Goal: Task Accomplishment & Management: Manage account settings

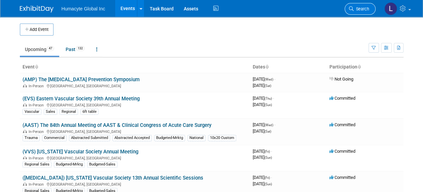
click at [357, 9] on span "Search" at bounding box center [361, 8] width 15 height 5
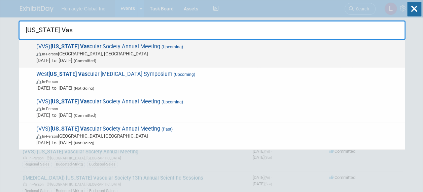
type input "[US_STATE] Vas"
click at [92, 41] on div "(VVS) [US_STATE] Vas cular Society Annual Meeting (Upcoming) In-Person [GEOGRAP…" at bounding box center [212, 54] width 386 height 28
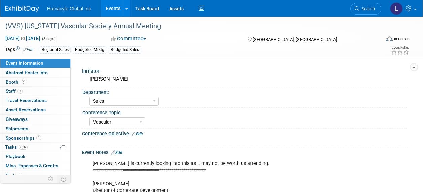
select select "Sales"
select select "Vascular"
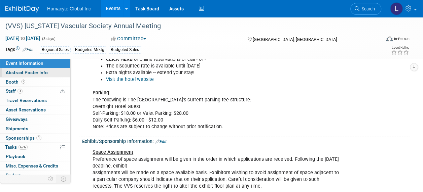
scroll to position [404, 0]
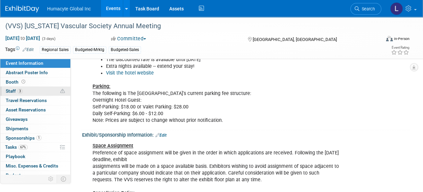
click at [9, 92] on span "Staff 3" at bounding box center [14, 90] width 17 height 5
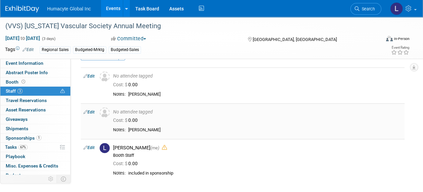
scroll to position [34, 0]
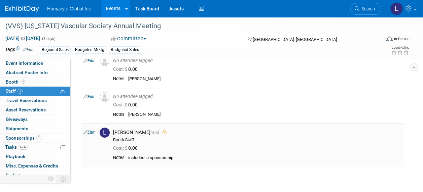
click at [162, 132] on icon at bounding box center [164, 132] width 5 height 5
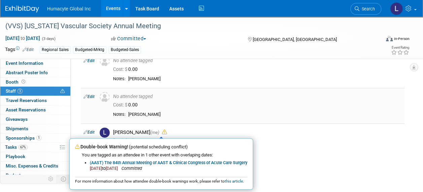
click at [232, 105] on div "Cost: $ 0.00" at bounding box center [257, 105] width 289 height 6
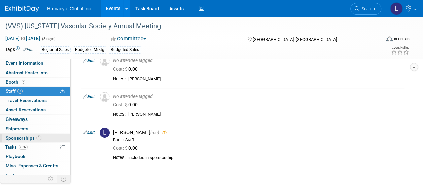
click at [22, 137] on span "Sponsorships 1" at bounding box center [24, 138] width 36 height 5
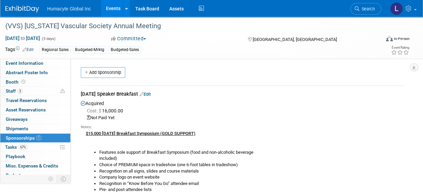
scroll to position [0, 0]
click at [151, 94] on link "Edit" at bounding box center [145, 95] width 11 height 5
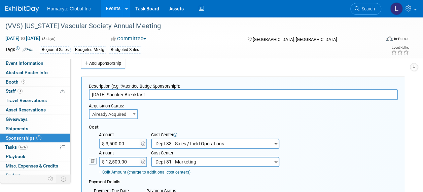
click at [110, 142] on input "$ 3,500.00" at bounding box center [120, 144] width 42 height 10
click at [110, 143] on input "$ 3,500.00" at bounding box center [120, 144] width 42 height 10
click at [112, 144] on input "$ 3,500.00" at bounding box center [120, 144] width 42 height 10
type input "$ 3,000.00"
click at [112, 161] on input "$ 12,500.00" at bounding box center [120, 162] width 42 height 10
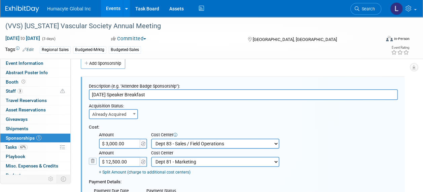
click at [116, 164] on input "$ 12,500.00" at bounding box center [120, 162] width 42 height 10
click at [112, 162] on input "$ 12,500.00" at bounding box center [120, 162] width 42 height 10
type input "$ 12,000.00"
click at [197, 125] on div "Cost:" at bounding box center [243, 127] width 309 height 6
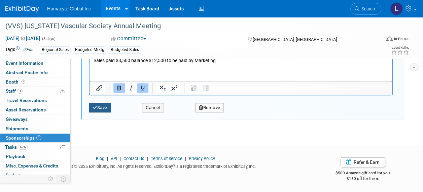
click at [100, 107] on button "Save" at bounding box center [100, 107] width 22 height 9
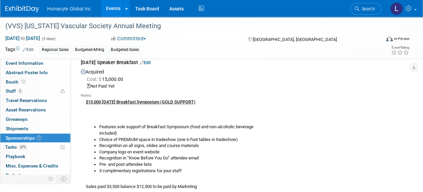
scroll to position [110, 0]
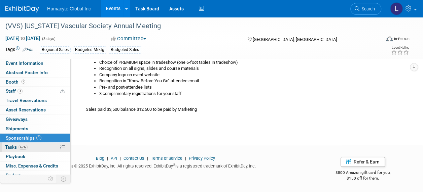
click at [15, 143] on link "67% Tasks 67%" at bounding box center [35, 147] width 70 height 9
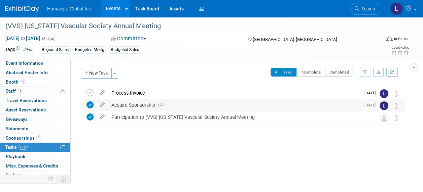
click at [92, 104] on icon at bounding box center [89, 105] width 7 height 7
click at [120, 102] on div "Acquire Sponsorship 1" at bounding box center [234, 105] width 252 height 11
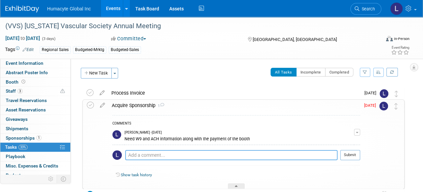
click at [139, 151] on textarea at bounding box center [231, 155] width 212 height 10
type textarea "Submitted New Vendor Form"
click at [91, 105] on icon at bounding box center [90, 105] width 7 height 7
click at [184, 139] on div "Need W9 and ACH information along with the payment of the booth" at bounding box center [238, 139] width 229 height 6
click at [167, 83] on td "All Tasks Incomplete Completed Filter by Assignee -- Select Assignee -- All una…" at bounding box center [263, 76] width 283 height 16
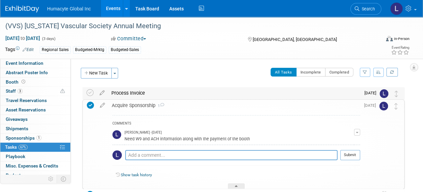
click at [123, 89] on div "Process Invoice" at bounding box center [234, 92] width 252 height 11
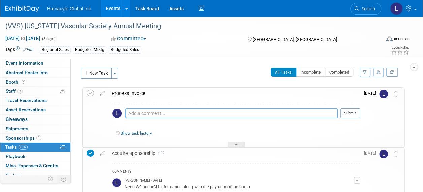
click at [143, 113] on textarea at bounding box center [231, 114] width 212 height 10
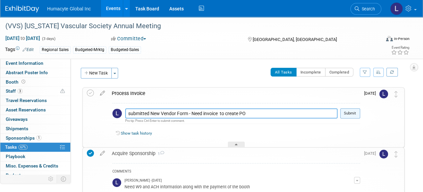
type textarea "submitted New Vendor Form - Need invoice to create PO"
click at [354, 112] on button "Submit" at bounding box center [350, 114] width 20 height 10
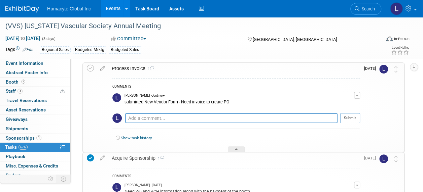
scroll to position [34, 0]
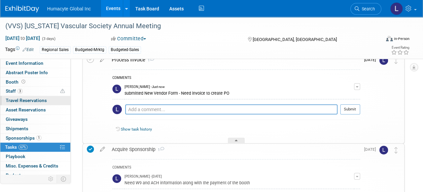
click at [22, 100] on span "Travel Reservations 0" at bounding box center [26, 100] width 41 height 5
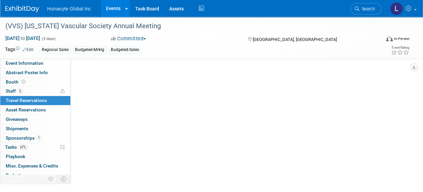
scroll to position [0, 0]
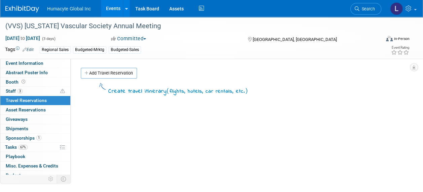
click at [96, 77] on link "Add Travel Reservation" at bounding box center [109, 73] width 56 height 11
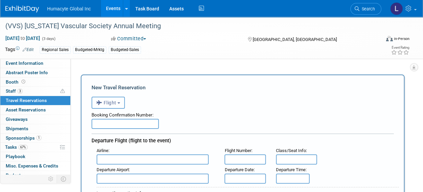
click at [113, 104] on span "Flight" at bounding box center [106, 102] width 20 height 5
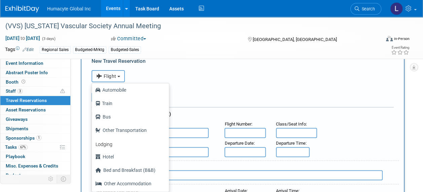
scroll to position [67, 0]
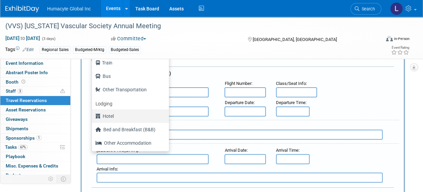
click at [112, 113] on label "Hotel" at bounding box center [128, 116] width 67 height 11
click at [93, 113] on input "Hotel" at bounding box center [90, 115] width 4 height 4
select select "6"
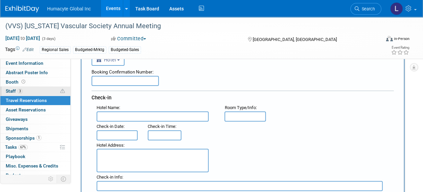
scroll to position [34, 0]
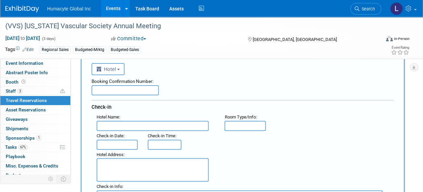
click at [114, 165] on textarea at bounding box center [153, 170] width 112 height 24
click at [123, 122] on input "text" at bounding box center [153, 126] width 112 height 10
type input "Hotel Roanoke & Conference Center Curio"
click at [115, 143] on input "text" at bounding box center [117, 145] width 41 height 10
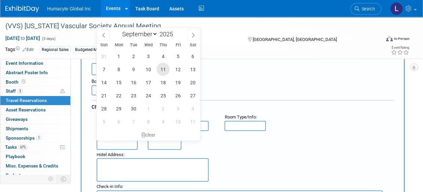
click at [159, 71] on span "11" at bounding box center [162, 69] width 13 height 13
type input "Sep 11, 2025"
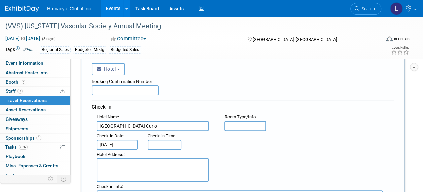
type input "3:00 PM"
click at [151, 141] on input "3:00 PM" at bounding box center [165, 145] width 34 height 10
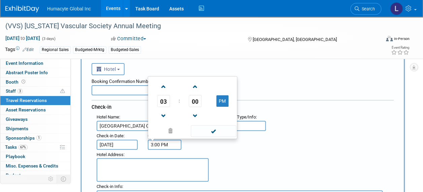
click at [132, 168] on textarea at bounding box center [153, 170] width 112 height 24
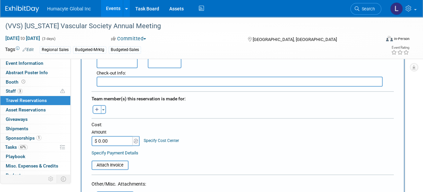
scroll to position [135, 0]
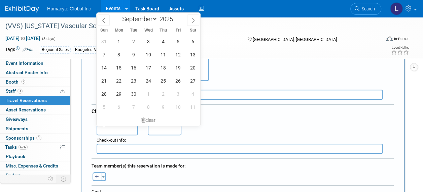
click at [117, 130] on input "text" at bounding box center [117, 130] width 41 height 10
click at [106, 65] on span "14" at bounding box center [103, 67] width 13 height 13
type input "Sep 14, 2025"
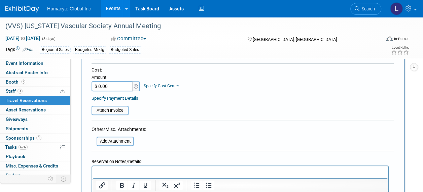
scroll to position [303, 0]
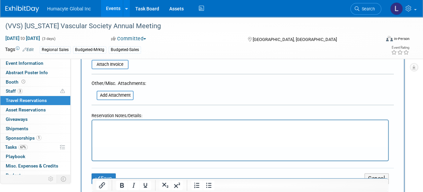
click at [143, 129] on p "Rich Text Area. Press ALT-0 for help." at bounding box center [240, 126] width 288 height 7
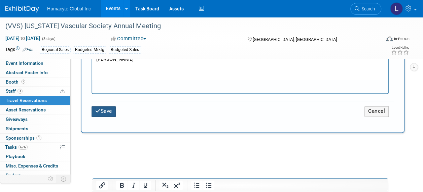
click at [100, 110] on icon "submit" at bounding box center [97, 111] width 5 height 5
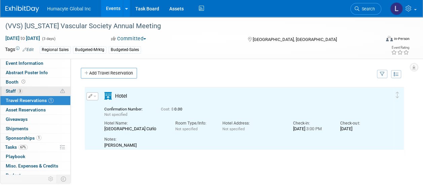
scroll to position [0, 0]
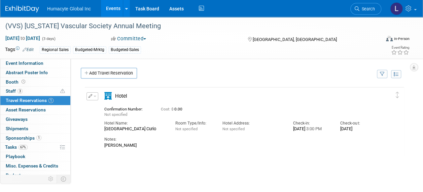
click at [91, 96] on button "button" at bounding box center [92, 97] width 12 height 8
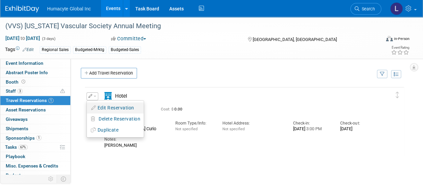
click at [96, 108] on icon "button" at bounding box center [93, 108] width 5 height 5
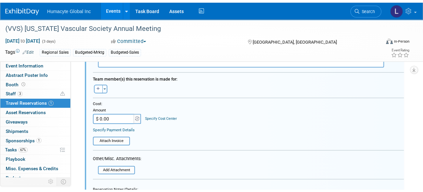
scroll to position [295, 0]
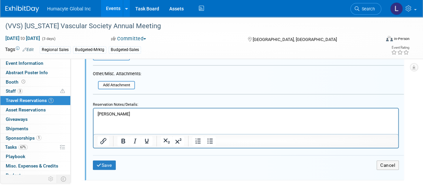
click at [104, 114] on p "Heather Grasso" at bounding box center [246, 114] width 297 height 6
click at [106, 162] on button "Save" at bounding box center [104, 166] width 23 height 10
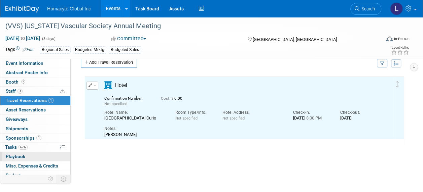
scroll to position [0, 0]
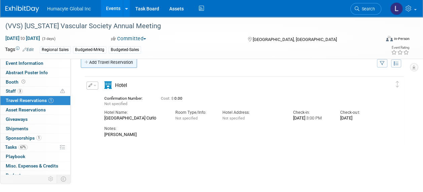
click at [91, 64] on link "Add Travel Reservation" at bounding box center [109, 62] width 56 height 11
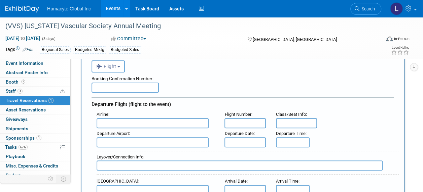
scroll to position [39, 0]
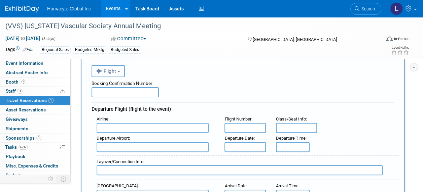
click at [106, 65] on button "Flight" at bounding box center [108, 71] width 33 height 12
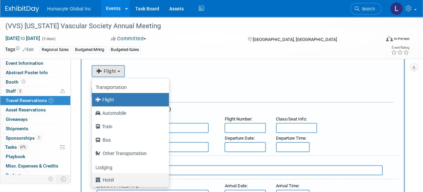
click at [110, 177] on label "Hotel" at bounding box center [128, 180] width 67 height 11
click at [93, 177] on input "Hotel" at bounding box center [90, 179] width 4 height 4
select select "6"
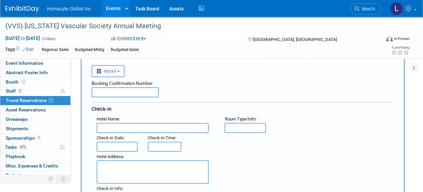
click at [131, 119] on div "Hotel Name :" at bounding box center [156, 119] width 118 height 7
click at [124, 125] on input "text" at bounding box center [153, 128] width 112 height 10
type input "Hotel Roanoke & COnference Ctr"
click at [101, 144] on input "text" at bounding box center [117, 147] width 41 height 10
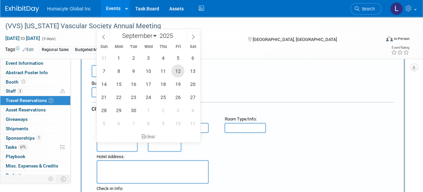
click at [178, 71] on span "12" at bounding box center [177, 71] width 13 height 13
type input "Sep 12, 2025"
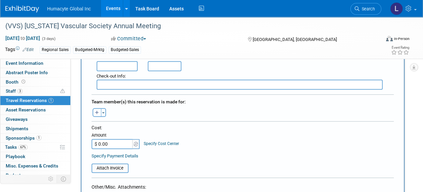
scroll to position [174, 0]
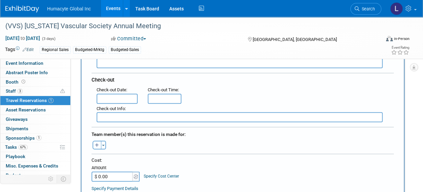
click at [108, 99] on input "text" at bounding box center [117, 99] width 41 height 10
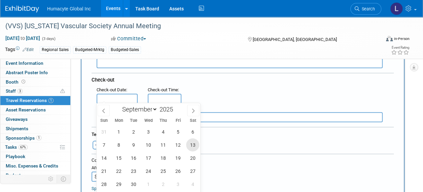
click at [193, 146] on span "13" at bounding box center [192, 145] width 13 height 13
type input "Sep 13, 2025"
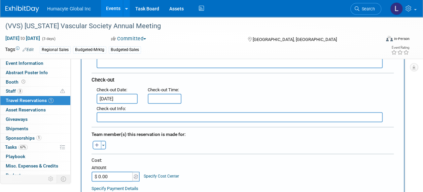
drag, startPoint x: 137, startPoint y: 159, endPoint x: 142, endPoint y: 160, distance: 5.5
click at [138, 159] on div "Cost:" at bounding box center [243, 160] width 302 height 6
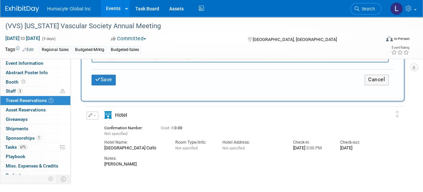
scroll to position [342, 0]
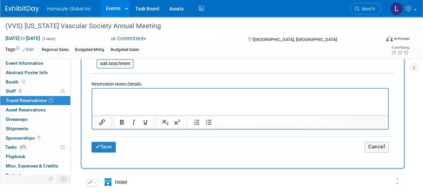
click at [104, 99] on html at bounding box center [240, 94] width 296 height 10
click at [106, 142] on button "Save" at bounding box center [104, 147] width 24 height 10
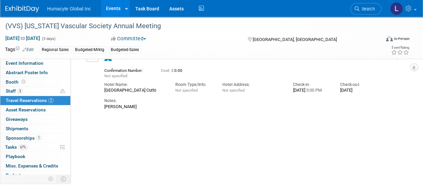
scroll to position [110, 0]
click at [7, 87] on link "3 Staff 3" at bounding box center [35, 91] width 70 height 9
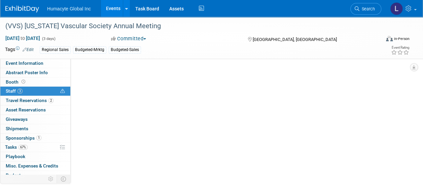
scroll to position [0, 0]
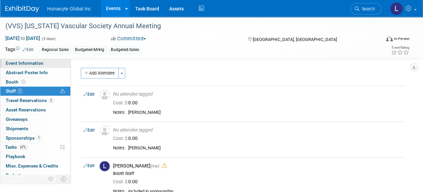
click at [12, 65] on span "Event Information" at bounding box center [25, 63] width 38 height 5
select select "Sales"
select select "Vascular"
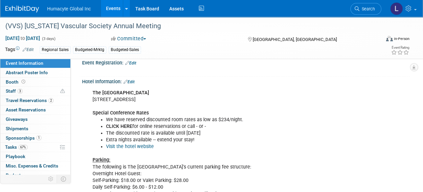
scroll to position [269, 0]
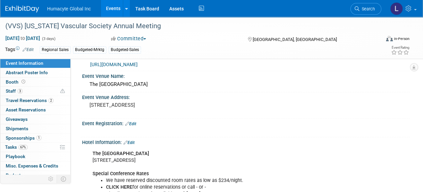
click at [134, 122] on link "Edit" at bounding box center [130, 124] width 11 height 5
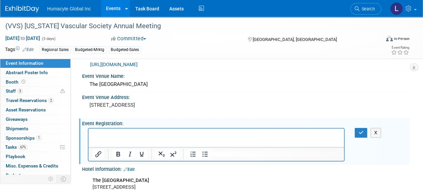
scroll to position [0, 0]
click at [206, 99] on div "Event Venue Address: 110 Shenandoah Ave NE Roanoke, VA 24016" at bounding box center [244, 106] width 330 height 26
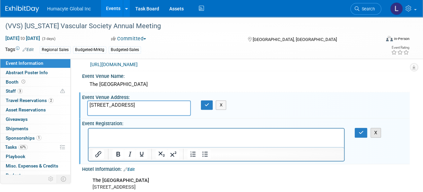
click at [376, 131] on button "X" at bounding box center [375, 133] width 11 height 10
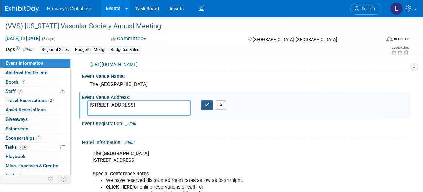
click at [207, 106] on icon "button" at bounding box center [207, 105] width 5 height 4
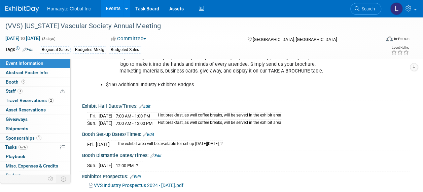
scroll to position [908, 0]
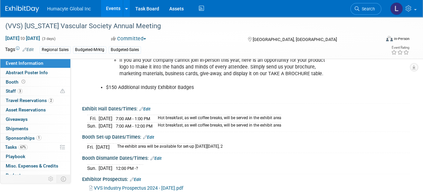
click at [223, 144] on td "The exhibit area will be available for set-up on Friday, September 12th, 2" at bounding box center [168, 147] width 110 height 7
drag, startPoint x: 256, startPoint y: 142, endPoint x: 268, endPoint y: 144, distance: 12.3
click at [268, 144] on div "Fri. Sep 12, 2025 The exhibit area will be available for set-up on Friday, Sept…" at bounding box center [245, 146] width 317 height 9
drag, startPoint x: 268, startPoint y: 144, endPoint x: 264, endPoint y: 150, distance: 7.0
click at [264, 150] on div "Booth Set-up Dates/Times: Edit Fri. Sep 12, 2025 The exhibit area will be avail…" at bounding box center [244, 142] width 330 height 21
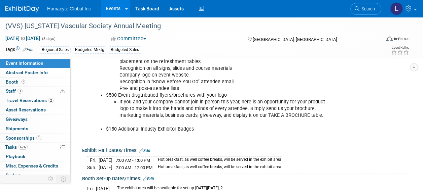
scroll to position [841, 0]
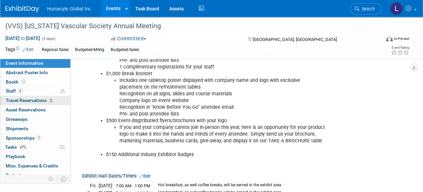
click at [19, 98] on span "Travel Reservations 2" at bounding box center [30, 100] width 48 height 5
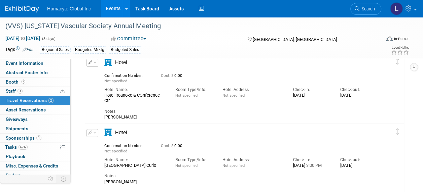
scroll to position [0, 0]
click at [89, 64] on icon "button" at bounding box center [90, 63] width 4 height 4
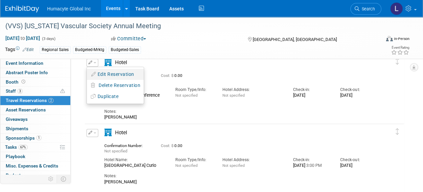
click at [105, 76] on button "Edit Reservation" at bounding box center [115, 75] width 57 height 10
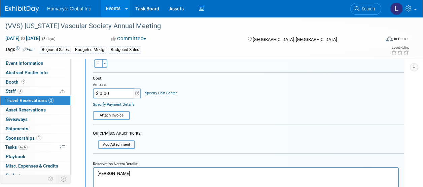
scroll to position [246, 0]
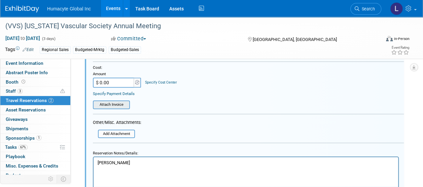
click at [118, 104] on input "file" at bounding box center [95, 104] width 69 height 7
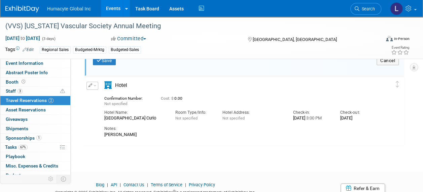
scroll to position [362, 0]
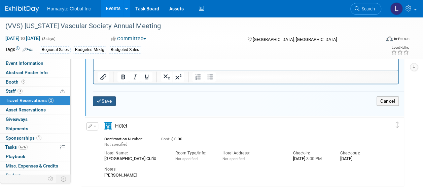
click at [109, 97] on button "Save" at bounding box center [104, 102] width 23 height 10
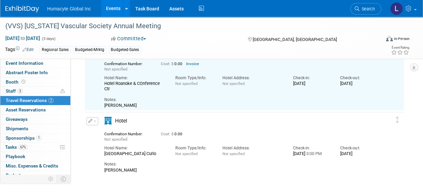
scroll to position [44, 0]
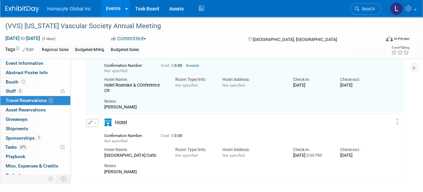
click at [92, 122] on button "button" at bounding box center [92, 123] width 12 height 8
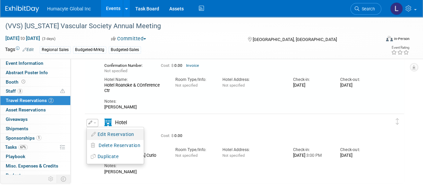
click at [109, 137] on button "Edit Reservation" at bounding box center [115, 135] width 57 height 10
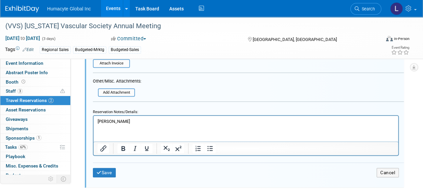
scroll to position [357, 0]
click at [109, 61] on input "file" at bounding box center [95, 64] width 69 height 7
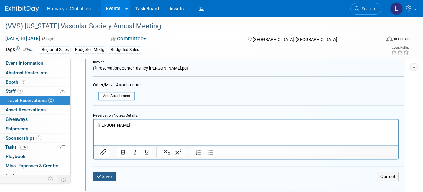
click at [111, 174] on button "Save" at bounding box center [104, 177] width 23 height 10
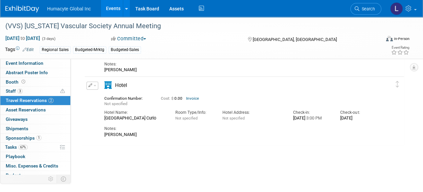
scroll to position [0, 0]
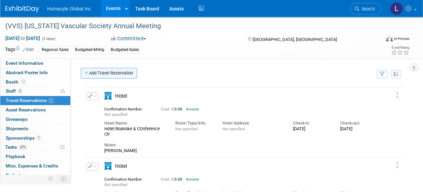
click at [100, 73] on link "Add Travel Reservation" at bounding box center [109, 73] width 56 height 11
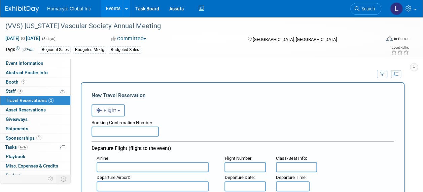
click at [116, 108] on span "Flight" at bounding box center [106, 110] width 20 height 5
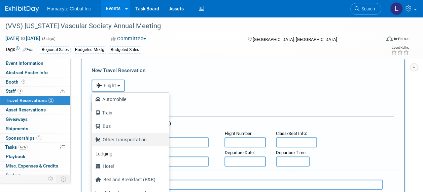
scroll to position [34, 0]
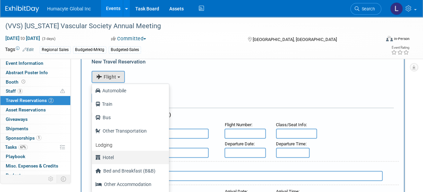
click at [107, 158] on label "Hotel" at bounding box center [128, 157] width 67 height 11
click at [93, 158] on input "Hotel" at bounding box center [90, 157] width 4 height 4
select select "6"
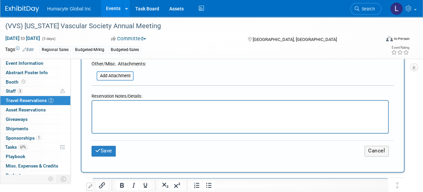
scroll to position [336, 0]
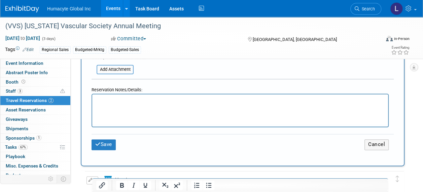
click at [101, 104] on html at bounding box center [240, 100] width 296 height 10
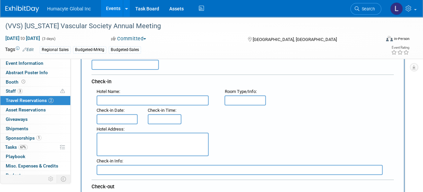
scroll to position [67, 0]
click at [105, 99] on input "text" at bounding box center [153, 100] width 112 height 10
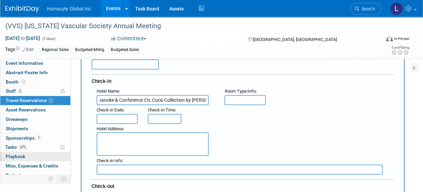
type input "Hotel Roanoke & Conference Ctr, Curio Collection by Hilton"
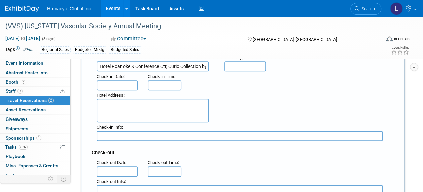
drag, startPoint x: 139, startPoint y: 114, endPoint x: 136, endPoint y: 117, distance: 4.3
click at [136, 117] on textarea at bounding box center [153, 111] width 112 height 24
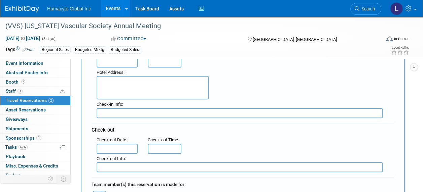
scroll to position [135, 0]
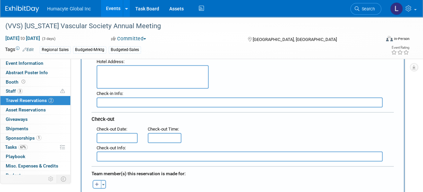
click at [121, 81] on textarea at bounding box center [153, 77] width 112 height 24
paste textarea "110 Shenandoah Ave Ne, Roanoke, Virginia"
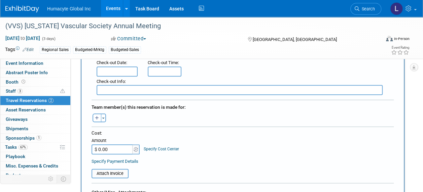
scroll to position [202, 0]
type textarea "110 Shenandoah Ave Ne, Roanoke, Virginia"
click at [96, 116] on icon "button" at bounding box center [97, 118] width 4 height 4
select select
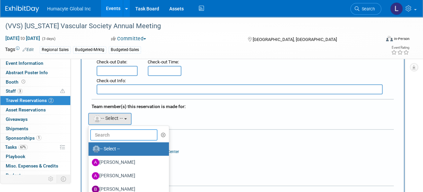
click at [111, 131] on input "text" at bounding box center [123, 135] width 67 height 11
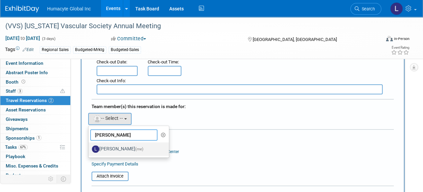
type input "Linda"
click at [130, 149] on label "Linda Hamilton (me)" at bounding box center [127, 149] width 70 height 11
click at [89, 149] on input "Linda Hamilton (me)" at bounding box center [87, 148] width 4 height 4
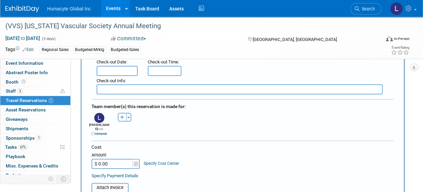
click at [119, 71] on input "text" at bounding box center [117, 71] width 41 height 10
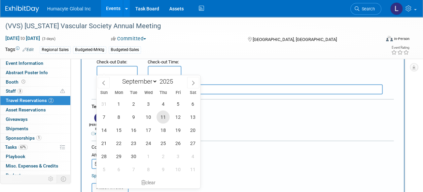
click at [162, 118] on span "11" at bounding box center [162, 117] width 13 height 13
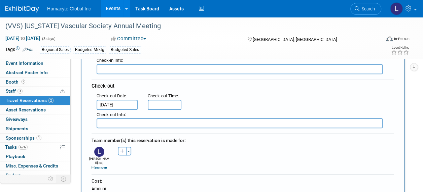
scroll to position [135, 0]
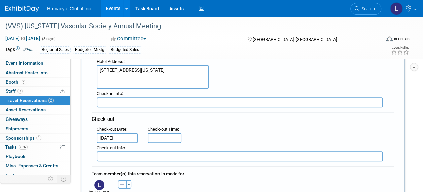
click at [106, 137] on input "Sep 11, 2025" at bounding box center [117, 138] width 41 height 10
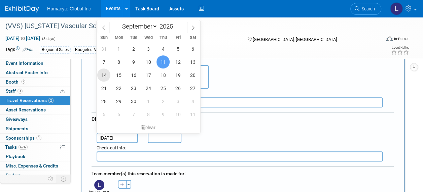
click at [103, 74] on span "14" at bounding box center [103, 75] width 13 height 13
type input "Sep 14, 2025"
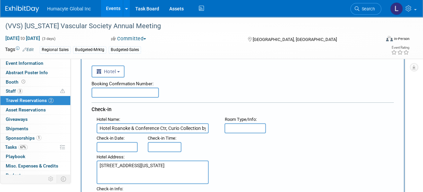
scroll to position [67, 0]
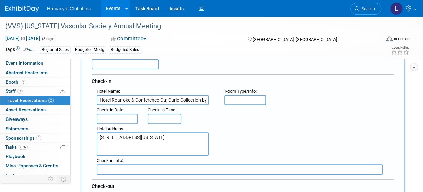
click at [106, 118] on input "text" at bounding box center [117, 119] width 41 height 10
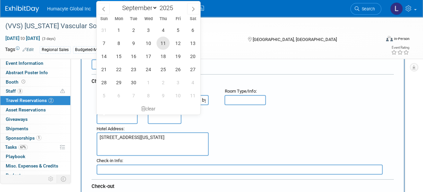
click at [160, 45] on span "11" at bounding box center [162, 43] width 13 height 13
type input "Sep 11, 2025"
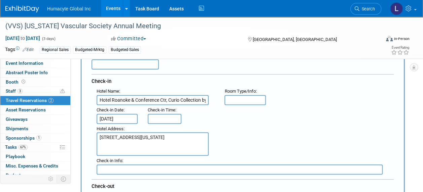
click at [275, 131] on div "Hotel Address : 110 Shenandoah Ave Ne, Roanoke, Virginia" at bounding box center [245, 140] width 307 height 32
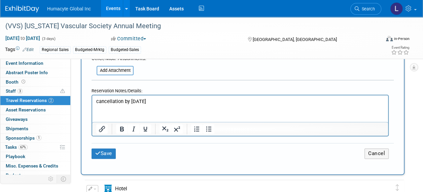
scroll to position [404, 0]
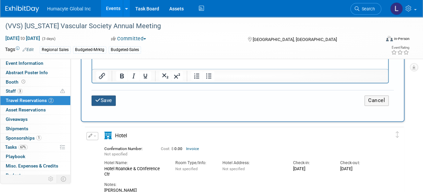
click at [107, 98] on button "Save" at bounding box center [104, 101] width 24 height 10
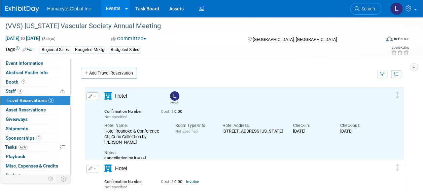
scroll to position [0, 0]
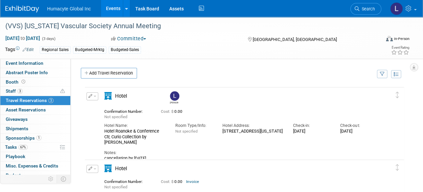
click at [111, 7] on link "Events" at bounding box center [113, 8] width 25 height 17
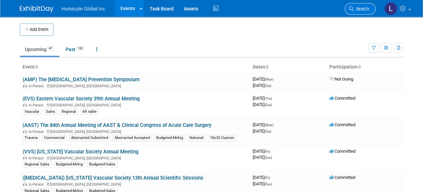
click at [350, 4] on link "Search" at bounding box center [359, 9] width 31 height 12
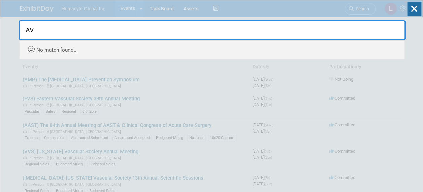
type input "A"
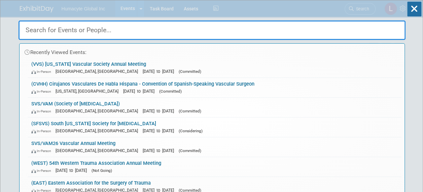
click at [92, 28] on input "text" at bounding box center [212, 31] width 387 height 20
click at [416, 10] on icon at bounding box center [414, 9] width 14 height 15
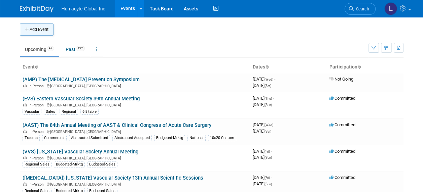
click at [26, 26] on button "Add Event" at bounding box center [37, 30] width 34 height 12
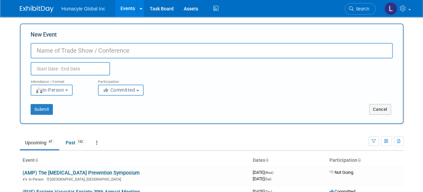
click at [56, 46] on input "New Event" at bounding box center [212, 50] width 362 height 15
paste input "AVSSSAP"
click at [88, 50] on input "AVSSSAP" at bounding box center [212, 50] width 362 height 15
click at [87, 49] on input "(AVSSSAP)" at bounding box center [212, 50] width 362 height 15
paste input "Advanced Vascular Surgical Skills & Simulation Assessment Program"
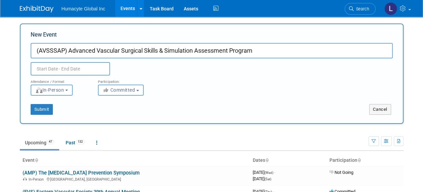
type input "(AVSSSAP) Advanced Vascular Surgical Skills & Simulation Assessment Program"
click at [64, 66] on input "text" at bounding box center [70, 68] width 79 height 13
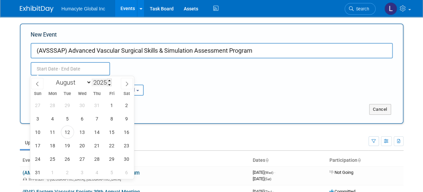
click at [106, 84] on input "2025" at bounding box center [102, 83] width 20 height 8
click at [110, 82] on span at bounding box center [109, 81] width 5 height 4
type input "2026"
click at [61, 84] on select "January February March April May June July August September October November De…" at bounding box center [72, 82] width 39 height 8
select select "0"
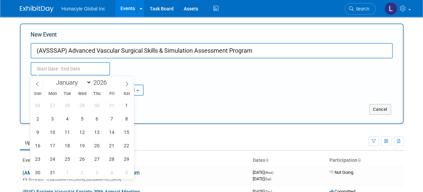
click at [53, 78] on select "January February March April May June July August September October November De…" at bounding box center [72, 82] width 39 height 8
click at [99, 120] on span "8" at bounding box center [96, 118] width 13 height 13
click at [108, 118] on span "9" at bounding box center [111, 118] width 13 height 13
type input "Jan 8, 2026 to Jan 9, 2026"
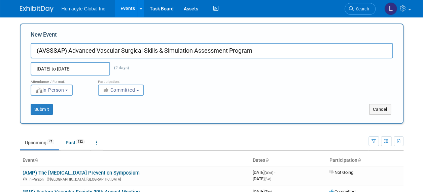
click at [231, 85] on div "Attendance / Format: <img src="https://www.exhibitday.com/Images/Format-InPerso…" at bounding box center [212, 86] width 372 height 20
click at [41, 110] on button "Submit" at bounding box center [42, 109] width 22 height 11
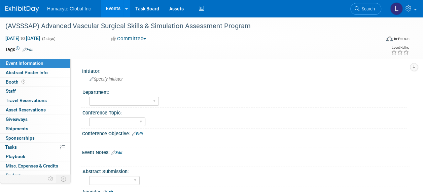
click at [121, 40] on button "Committed" at bounding box center [129, 38] width 40 height 7
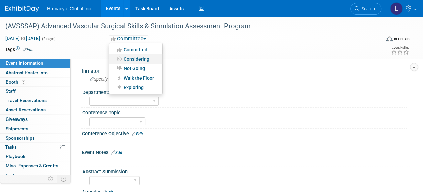
click at [132, 57] on link "Considering" at bounding box center [135, 58] width 53 height 9
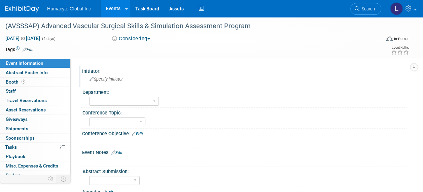
click at [96, 78] on span "Specify initiator" at bounding box center [105, 79] width 33 height 5
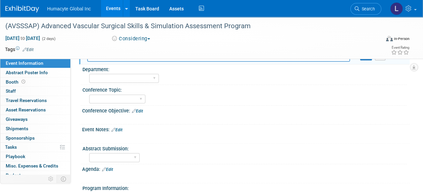
scroll to position [34, 0]
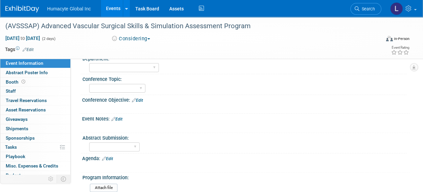
type input "Sales/Marketing"
click at [120, 117] on link "Edit" at bounding box center [116, 119] width 11 height 5
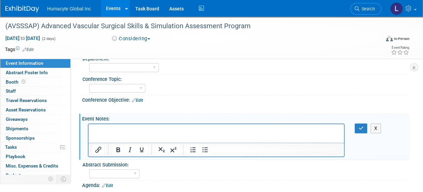
scroll to position [0, 0]
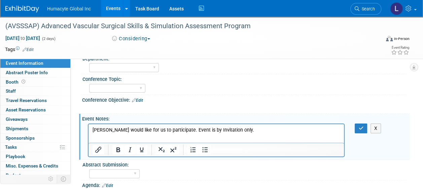
click at [369, 135] on div "X" at bounding box center [245, 140] width 327 height 36
drag, startPoint x: 363, startPoint y: 126, endPoint x: 351, endPoint y: 121, distance: 12.8
click at [363, 126] on icon "button" at bounding box center [360, 128] width 5 height 5
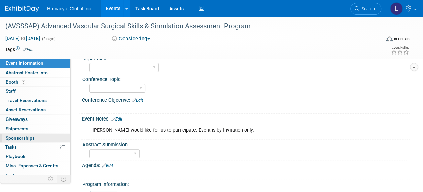
click at [9, 137] on span "Sponsorships 0" at bounding box center [20, 138] width 29 height 5
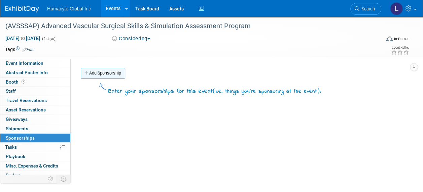
click at [105, 72] on link "Add Sponsorship" at bounding box center [103, 73] width 44 height 11
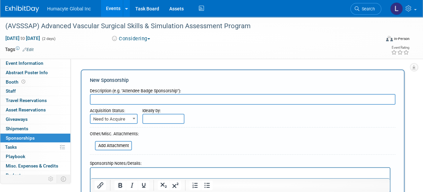
click at [123, 99] on input "text" at bounding box center [242, 99] width 305 height 11
type input "Program Support"
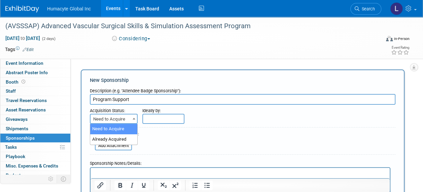
click at [109, 119] on span "Need to Acquire" at bounding box center [113, 119] width 46 height 9
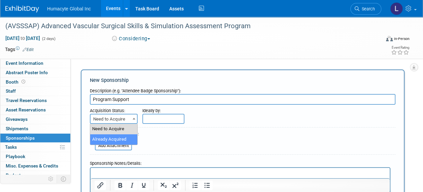
select select "2"
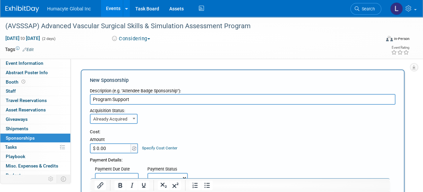
click at [106, 143] on div "Amount" at bounding box center [114, 140] width 49 height 7
click at [105, 148] on input "$ 0.00" at bounding box center [111, 149] width 42 height 10
type input "$ 5,000.00"
click at [162, 150] on link "Specify Cost Center" at bounding box center [159, 148] width 35 height 5
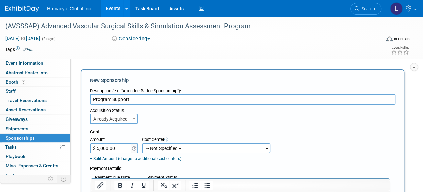
click at [129, 156] on div "+ Split Amount (charge to additional cost centers)" at bounding box center [180, 159] width 180 height 6
click at [130, 160] on link "+ Split Amount (charge to additional cost centers)" at bounding box center [136, 159] width 92 height 5
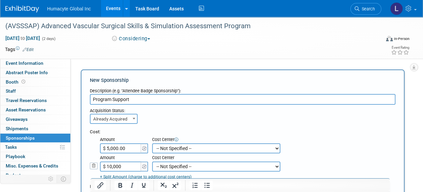
type input "$ 10,000.00"
click at [159, 149] on select "-- Not Specified -- Dept 10 - Clinical Dept 11 - Clinical Ops Dept 12 - Medical…" at bounding box center [216, 149] width 128 height 10
select select "18966166"
click at [152, 144] on select "-- Not Specified -- Dept 10 - Clinical Dept 11 - Clinical Ops Dept 12 - Medical…" at bounding box center [216, 149] width 128 height 10
click at [198, 167] on select "-- Not Specified -- Dept 10 - Clinical Dept 11 - Clinical Ops Dept 12 - Medical…" at bounding box center [216, 167] width 128 height 10
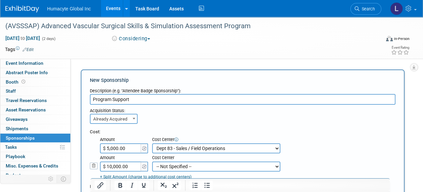
select select "18966164"
click at [152, 162] on select "-- Not Specified -- Dept 10 - Clinical Dept 11 - Clinical Ops Dept 12 - Medical…" at bounding box center [216, 167] width 128 height 10
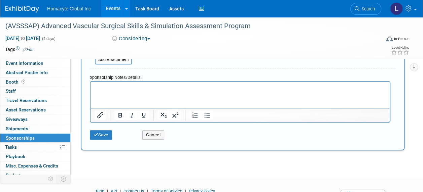
scroll to position [244, 0]
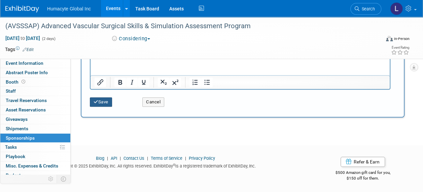
click at [98, 98] on button "Save" at bounding box center [101, 102] width 22 height 9
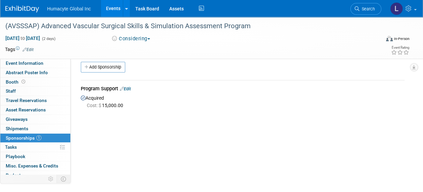
scroll to position [0, 0]
